Goal: Information Seeking & Learning: Learn about a topic

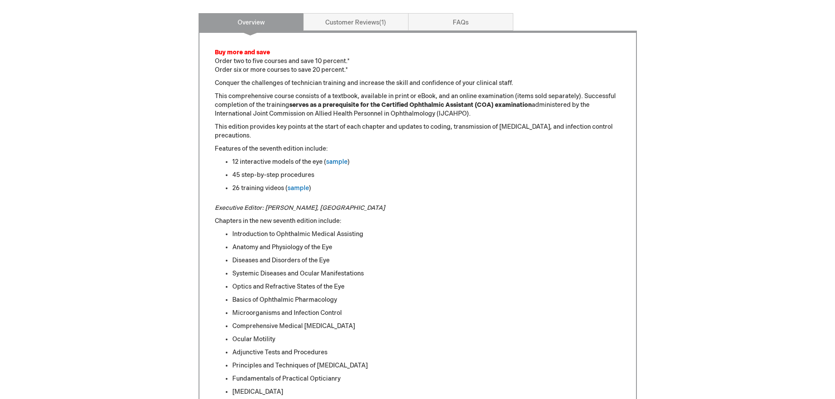
scroll to position [438, 0]
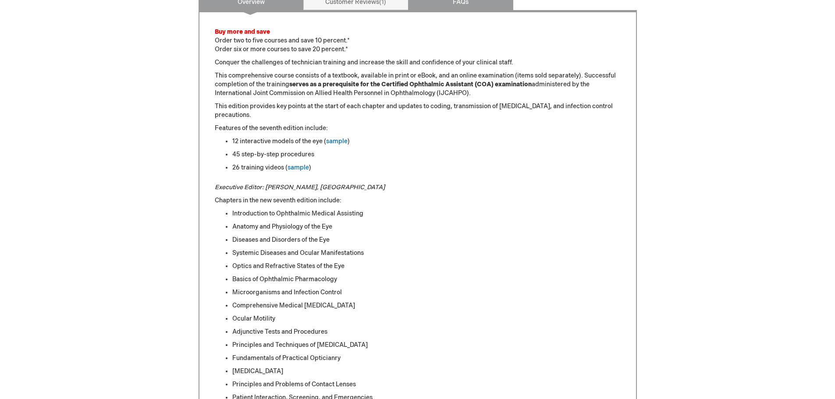
click at [474, 3] on link "FAQs" at bounding box center [460, 2] width 105 height 18
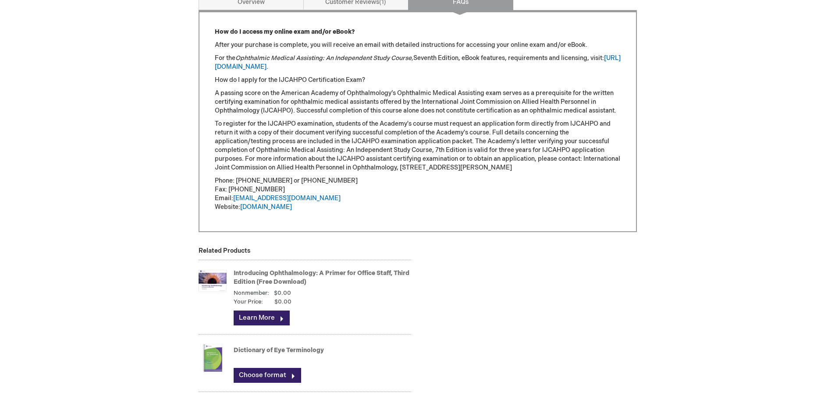
scroll to position [431, 0]
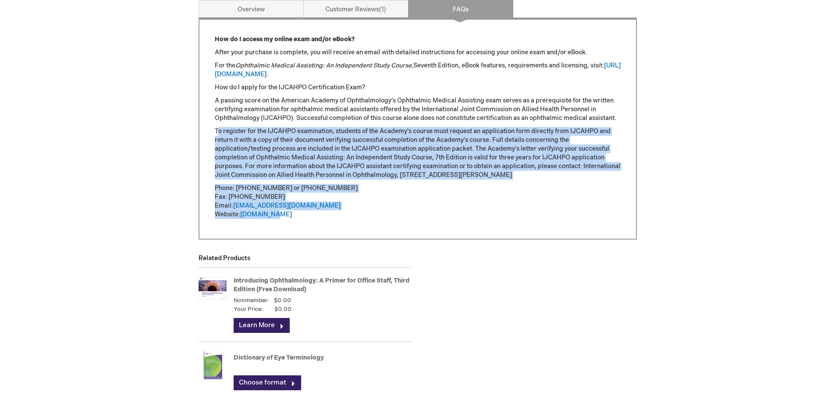
drag, startPoint x: 217, startPoint y: 131, endPoint x: 516, endPoint y: 180, distance: 303.3
click at [572, 214] on div "How do I access my online exam and/or eBook? After your purchase is complete, y…" at bounding box center [418, 127] width 406 height 184
copy div "o register for the IJCAHPO examination, students of the Academy's course must r…"
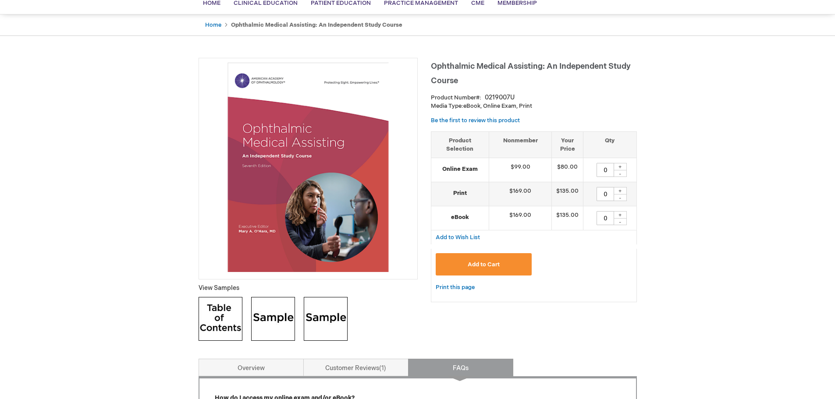
scroll to position [0, 0]
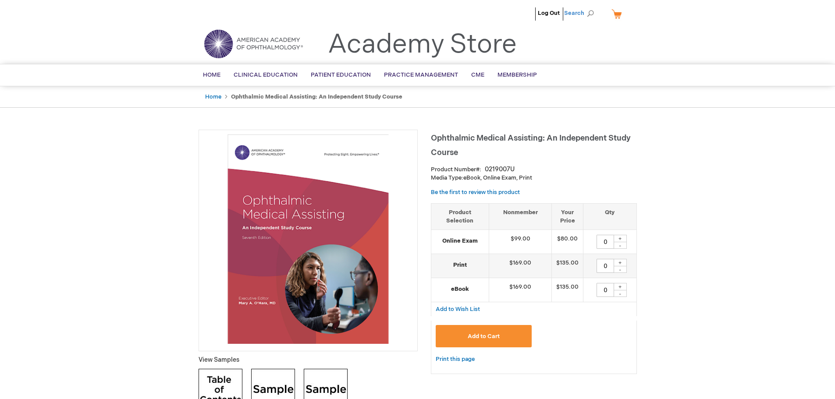
click at [583, 16] on span "Search" at bounding box center [580, 13] width 33 height 18
type input "c"
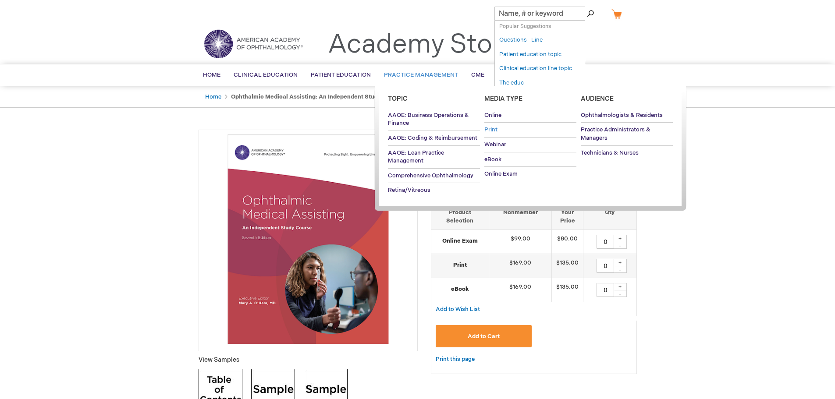
click at [491, 128] on span "Print" at bounding box center [490, 129] width 13 height 7
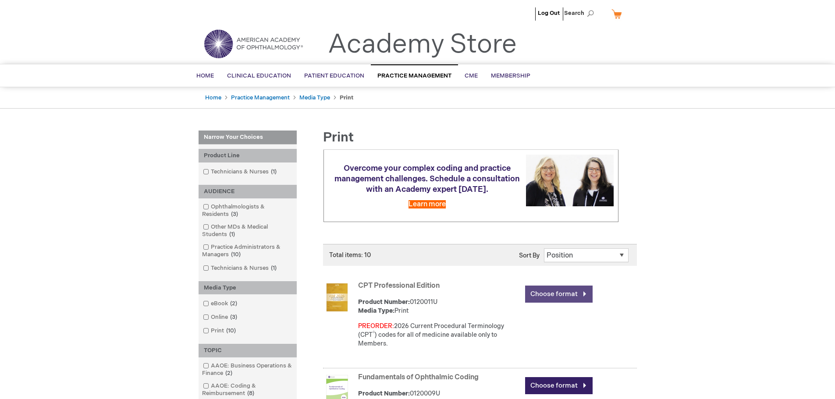
click at [548, 303] on link "Choose format" at bounding box center [559, 294] width 68 height 17
